Goal: Find specific page/section: Find specific page/section

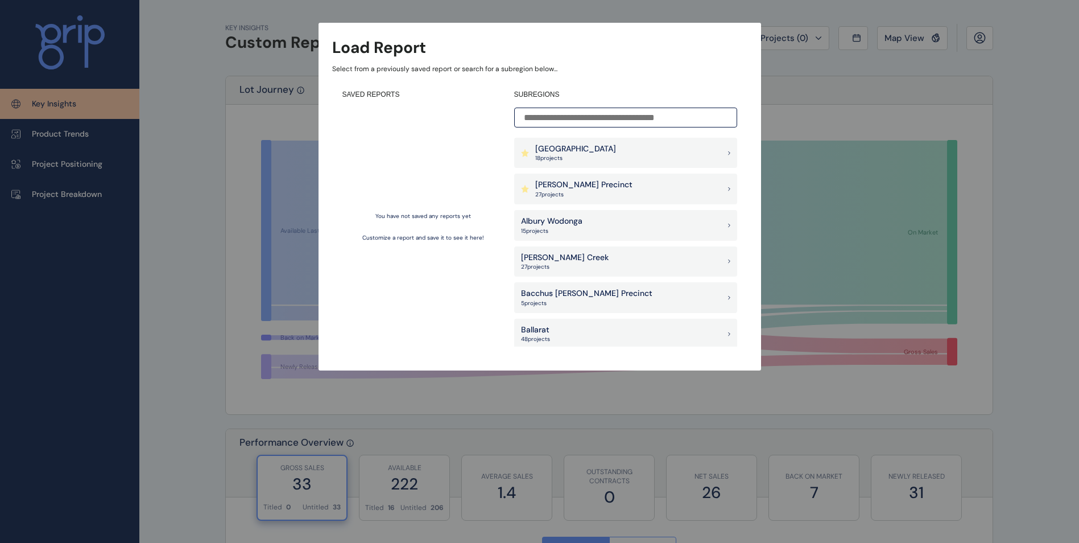
click at [679, 115] on input at bounding box center [625, 118] width 223 height 20
click at [601, 117] on input at bounding box center [625, 118] width 223 height 20
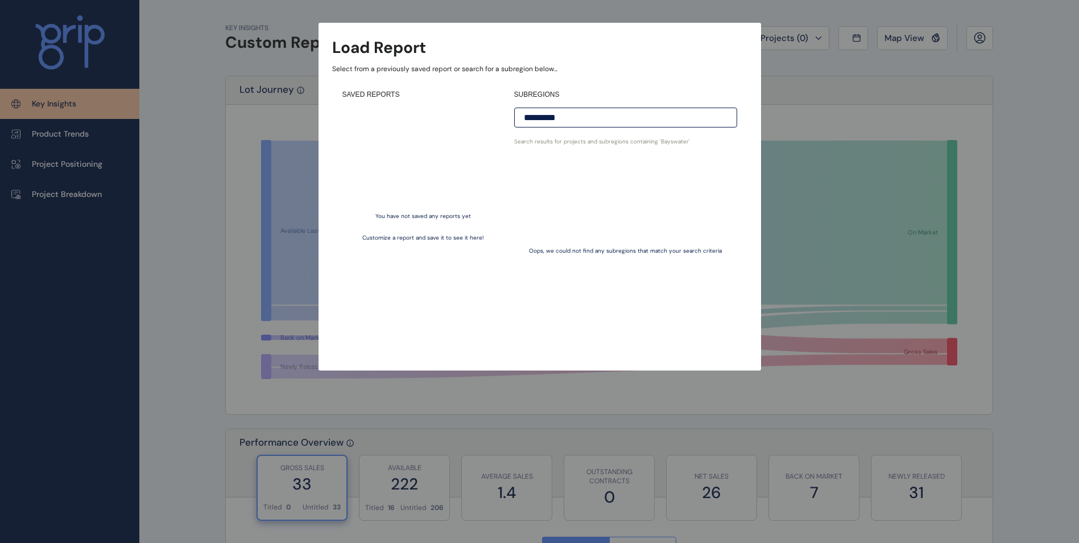
type input "*********"
click at [582, 193] on div "Oops, we could not find any subregions that match your search criteria" at bounding box center [625, 251] width 223 height 191
drag, startPoint x: 598, startPoint y: 117, endPoint x: 482, endPoint y: 116, distance: 115.5
click at [482, 116] on div "SAVED REPORTS You have not saved any reports yet Customize a report and save it…" at bounding box center [539, 218] width 415 height 277
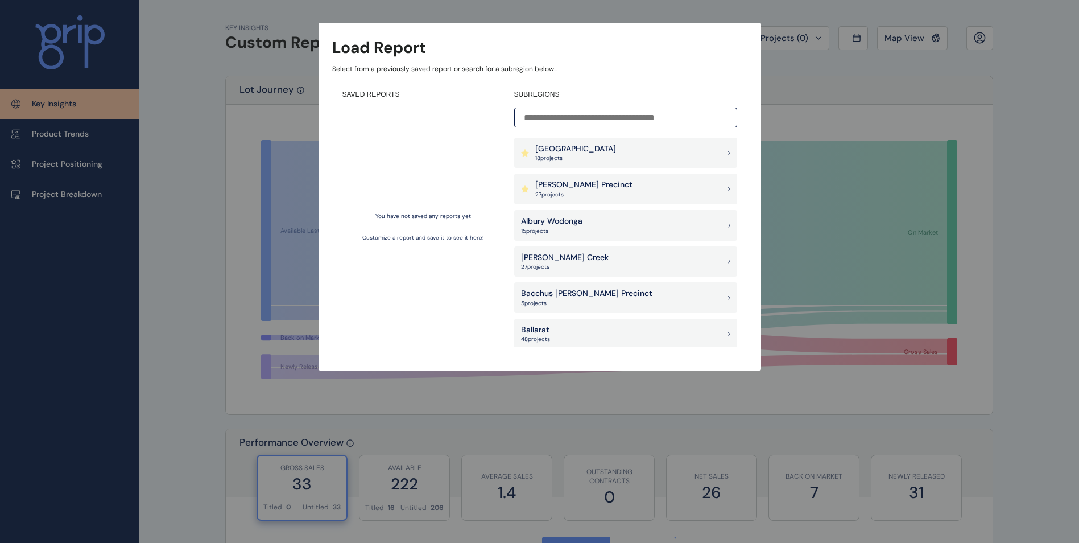
click at [588, 146] on p "[GEOGRAPHIC_DATA]" at bounding box center [575, 148] width 81 height 11
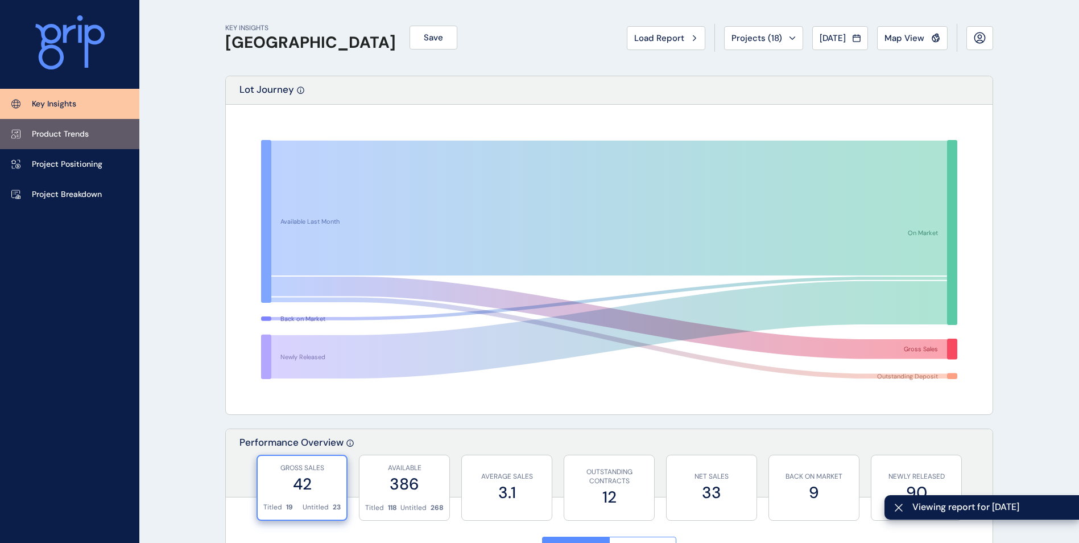
click at [78, 138] on p "Product Trends" at bounding box center [60, 134] width 57 height 11
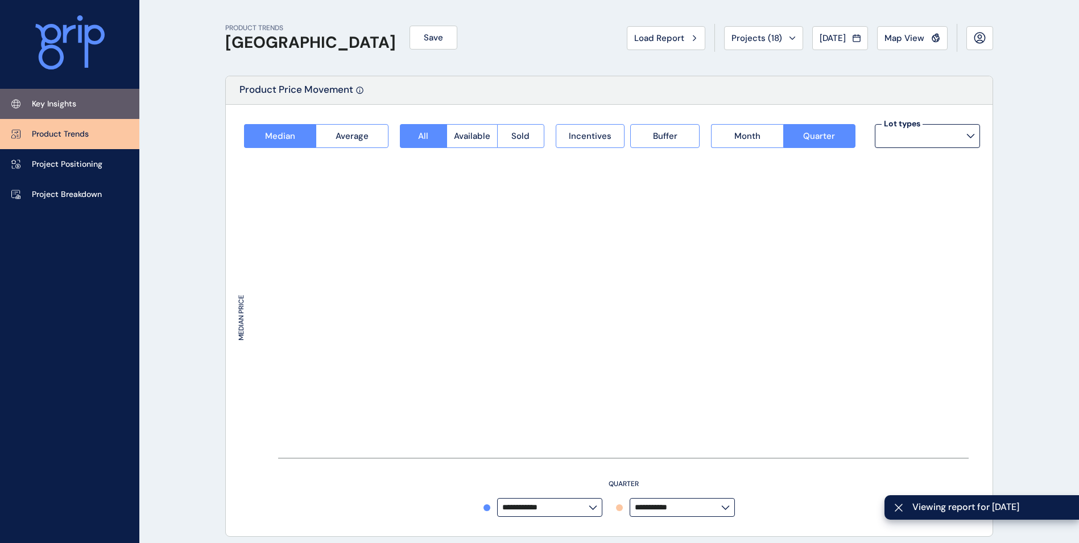
type input "**********"
click at [68, 106] on p "Key Insights" at bounding box center [54, 103] width 44 height 11
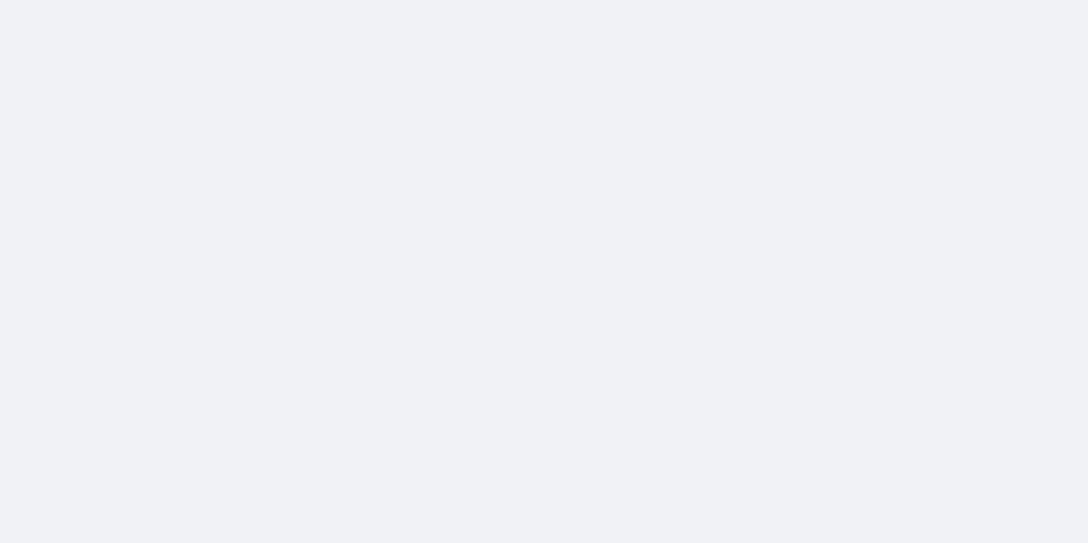
drag, startPoint x: 683, startPoint y: 137, endPoint x: 235, endPoint y: 1, distance: 468.0
click at [680, 136] on html at bounding box center [544, 271] width 1088 height 543
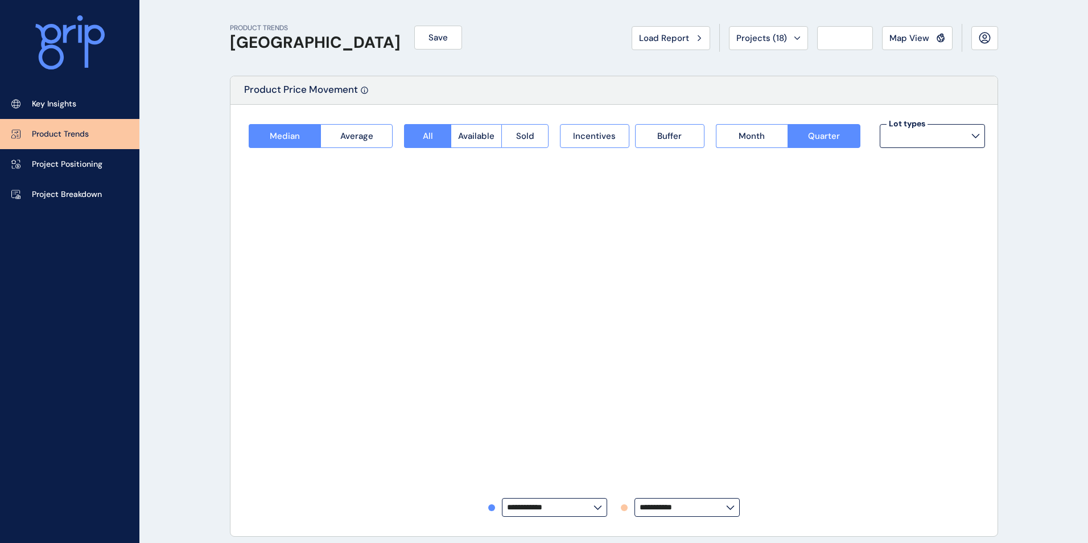
type input "**********"
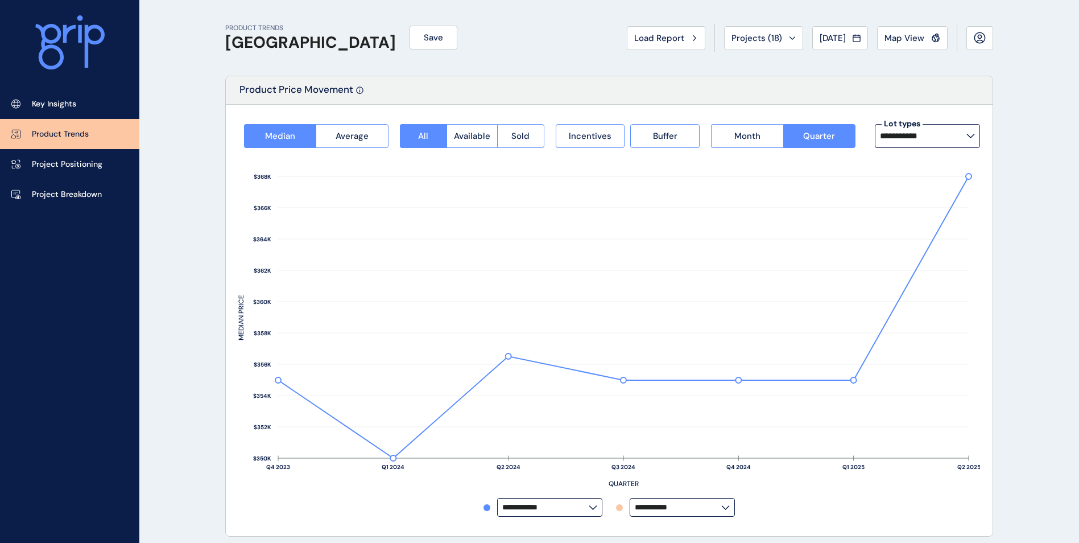
click at [923, 36] on span "Map View" at bounding box center [904, 37] width 40 height 11
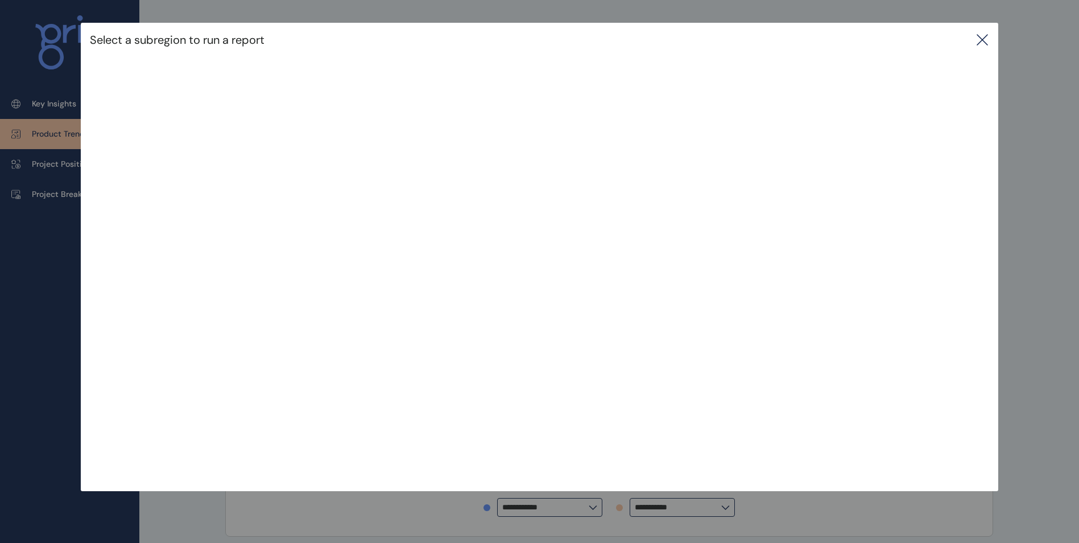
click at [997, 35] on div "Select a subregion to run a report" at bounding box center [539, 40] width 917 height 34
click at [982, 36] on icon at bounding box center [982, 40] width 14 height 14
